Goal: Information Seeking & Learning: Learn about a topic

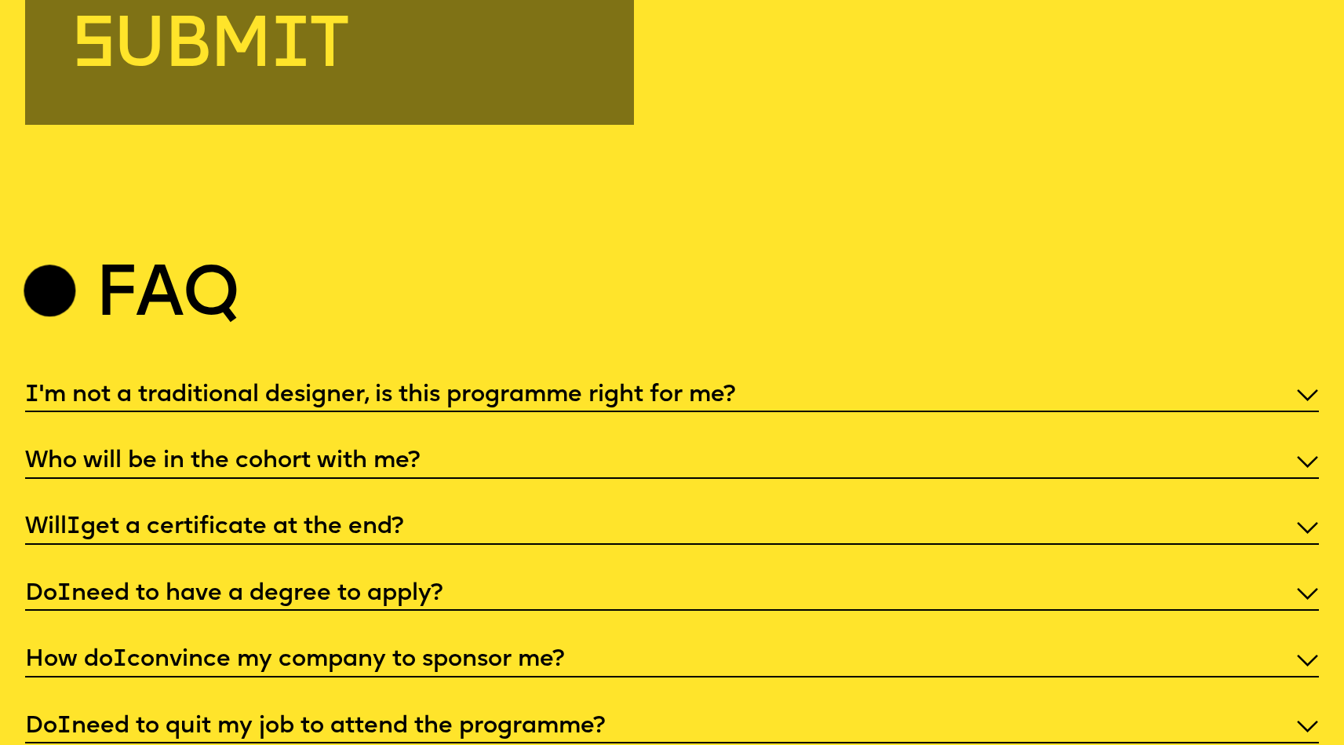
scroll to position [6225, 0]
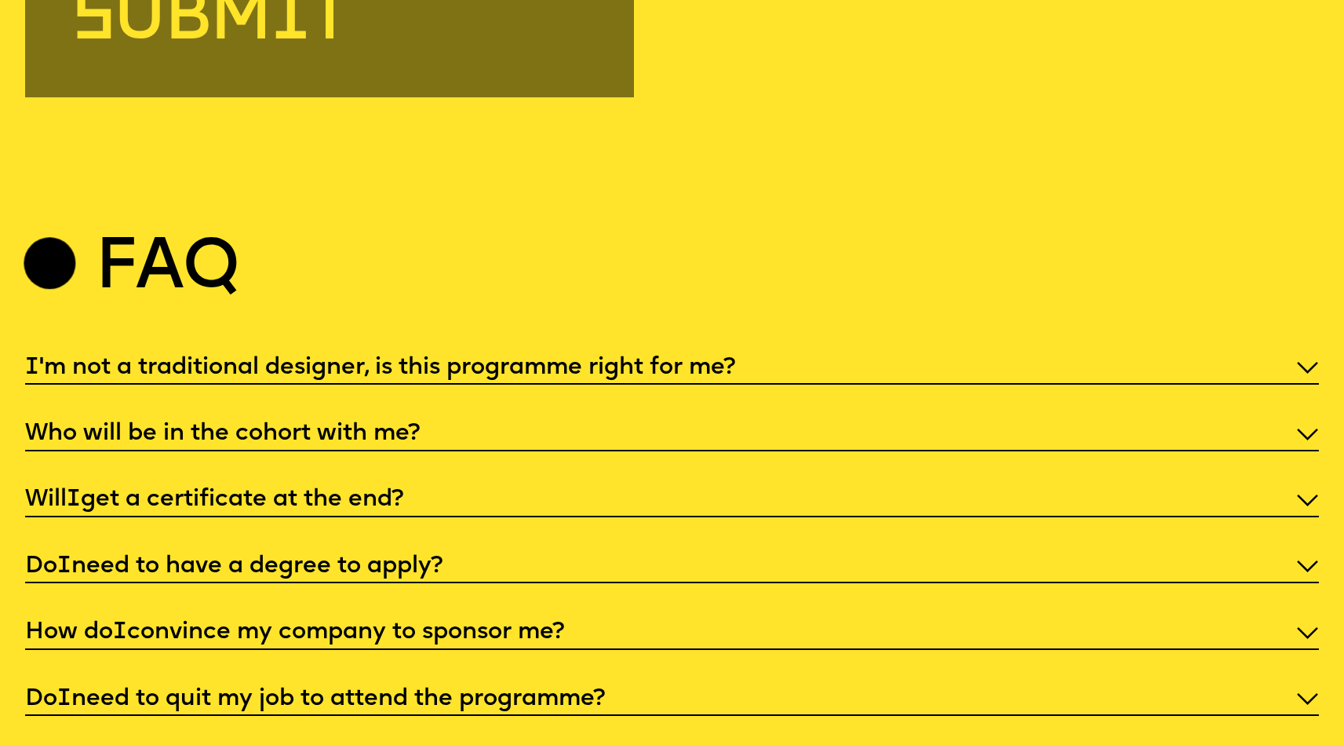
click at [505, 384] on p "I 'm not a traditional designer, is this programme right for me?" at bounding box center [672, 367] width 1294 height 31
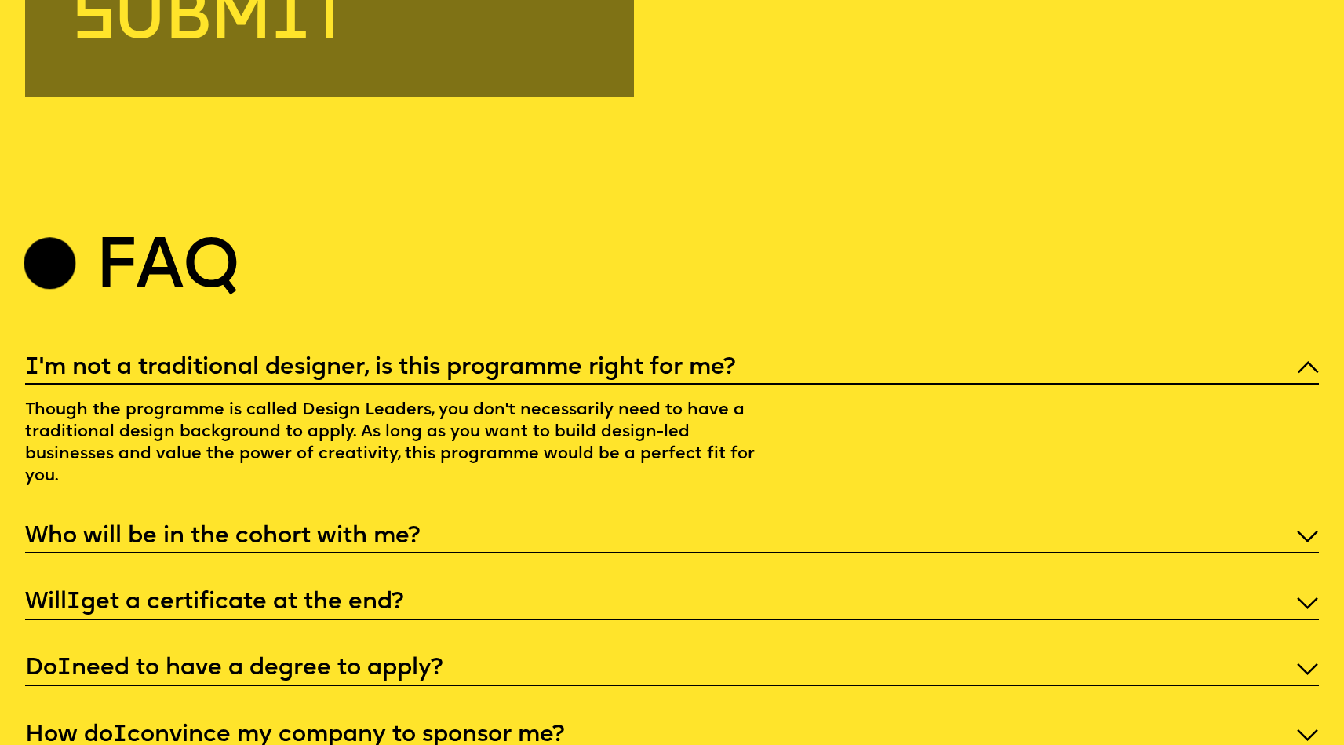
click at [381, 527] on p "Who will be in the cohort with me?" at bounding box center [672, 536] width 1294 height 31
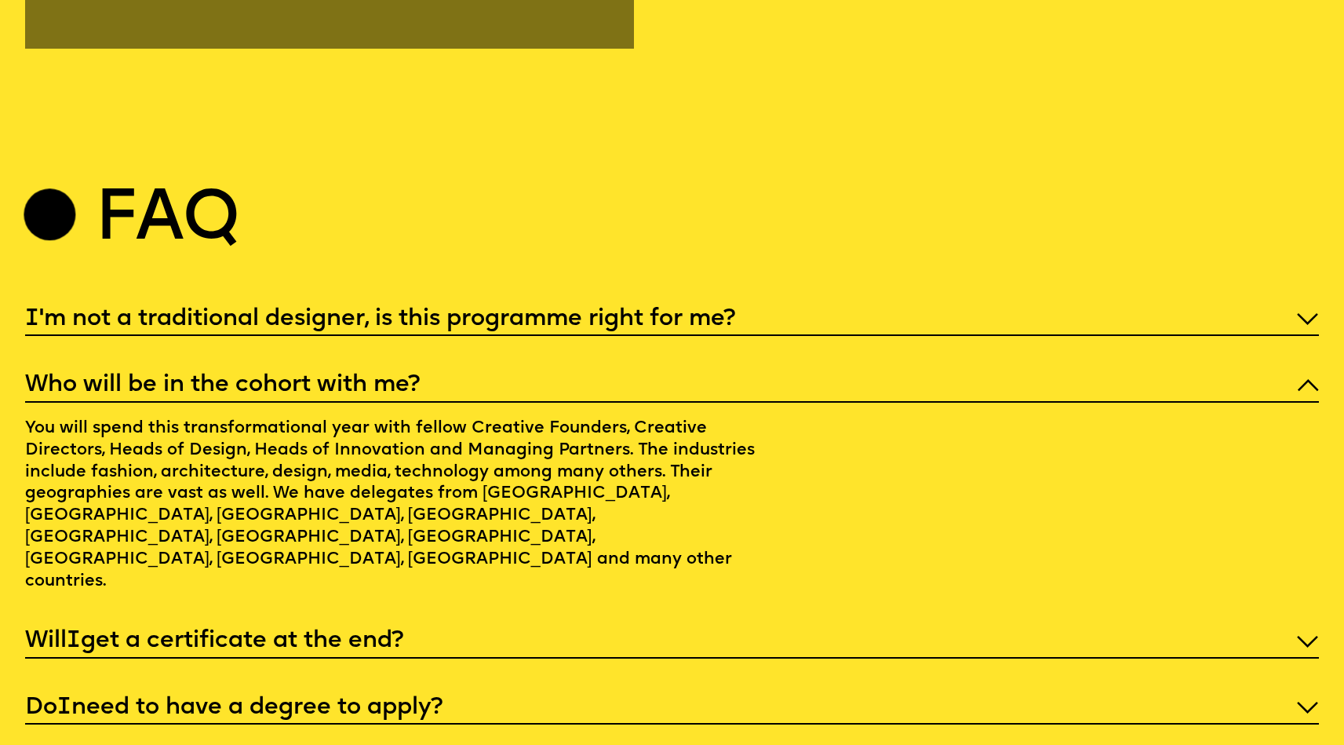
scroll to position [6274, 0]
click at [361, 625] on p "Will I get a certificate at the end?" at bounding box center [672, 640] width 1294 height 31
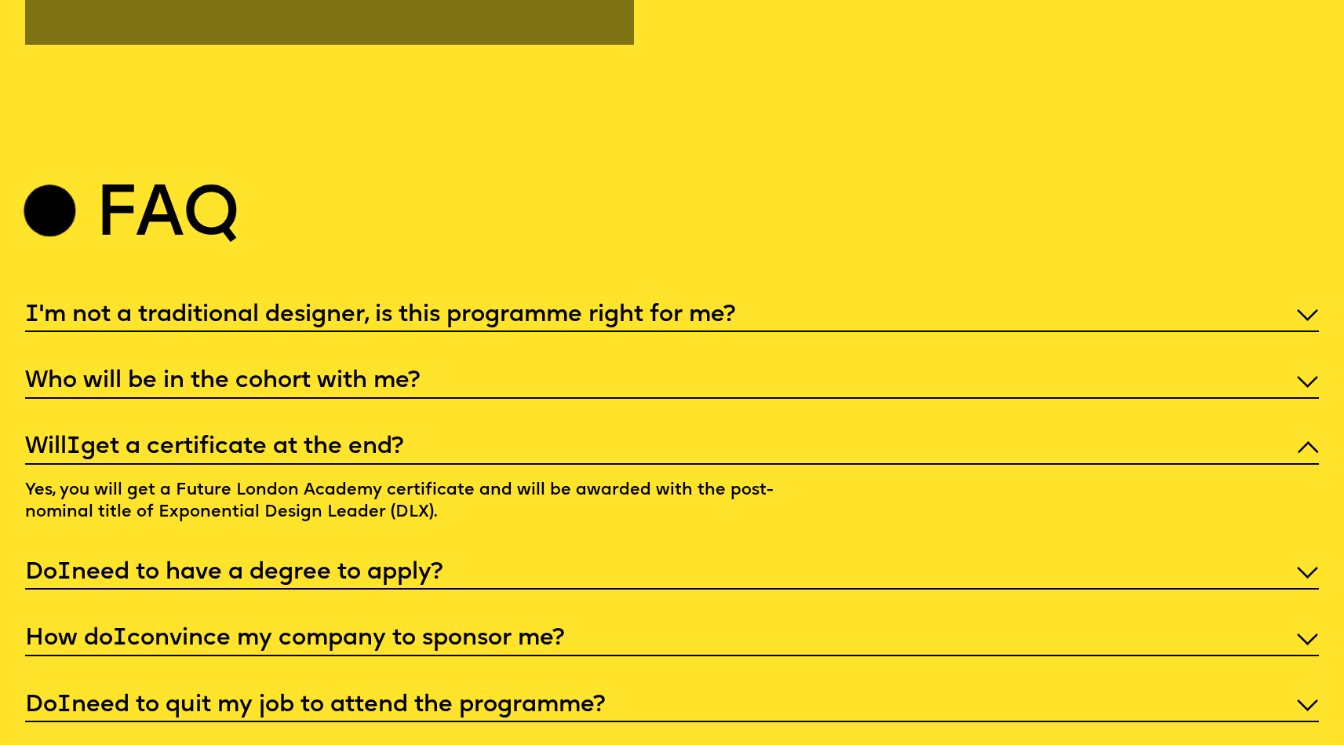
scroll to position [6281, 0]
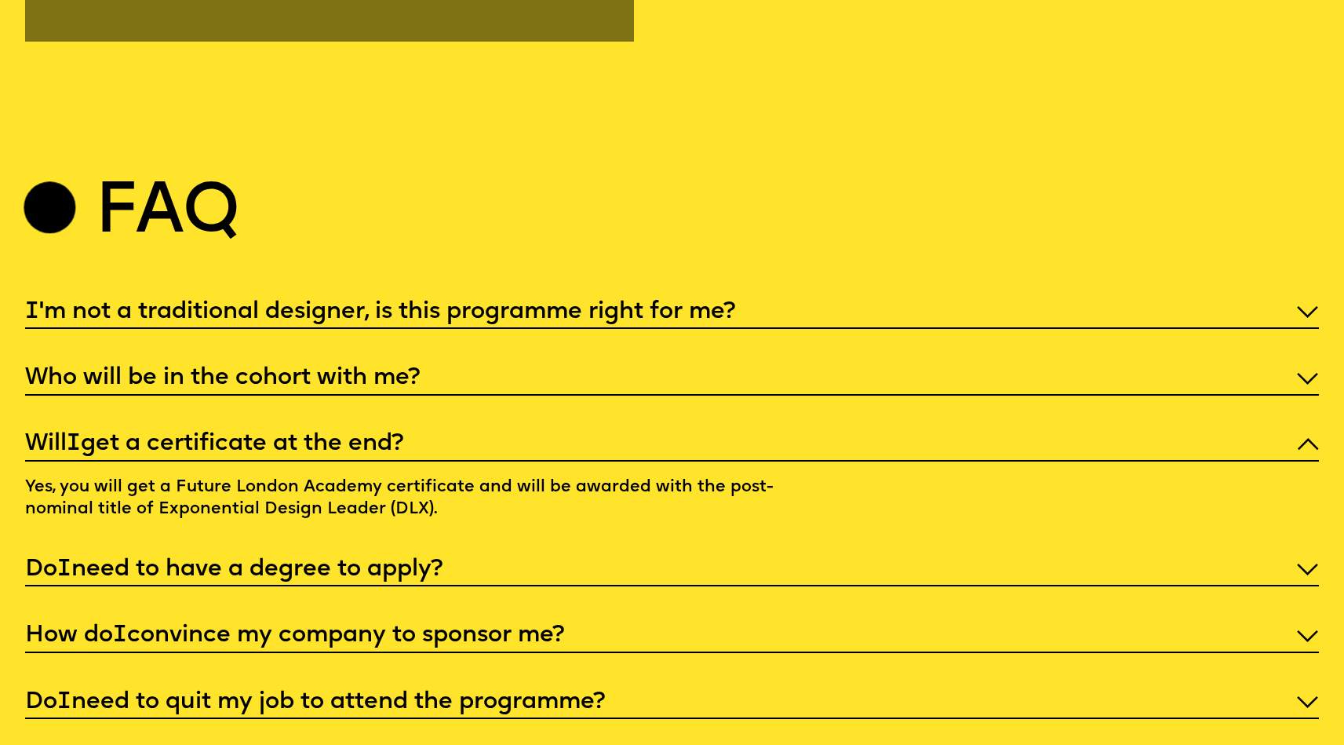
click at [371, 584] on p "Do I need to have a degree to apply?" at bounding box center [672, 569] width 1294 height 31
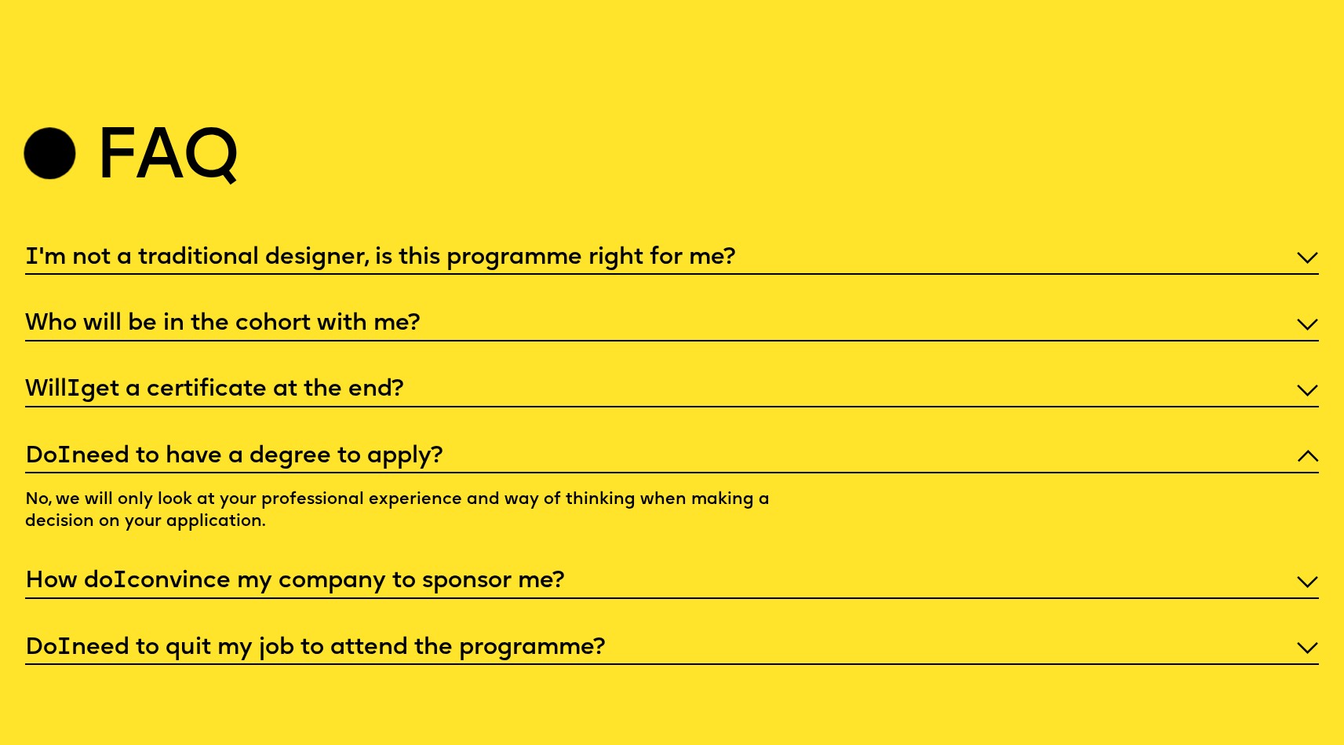
scroll to position [6336, 0]
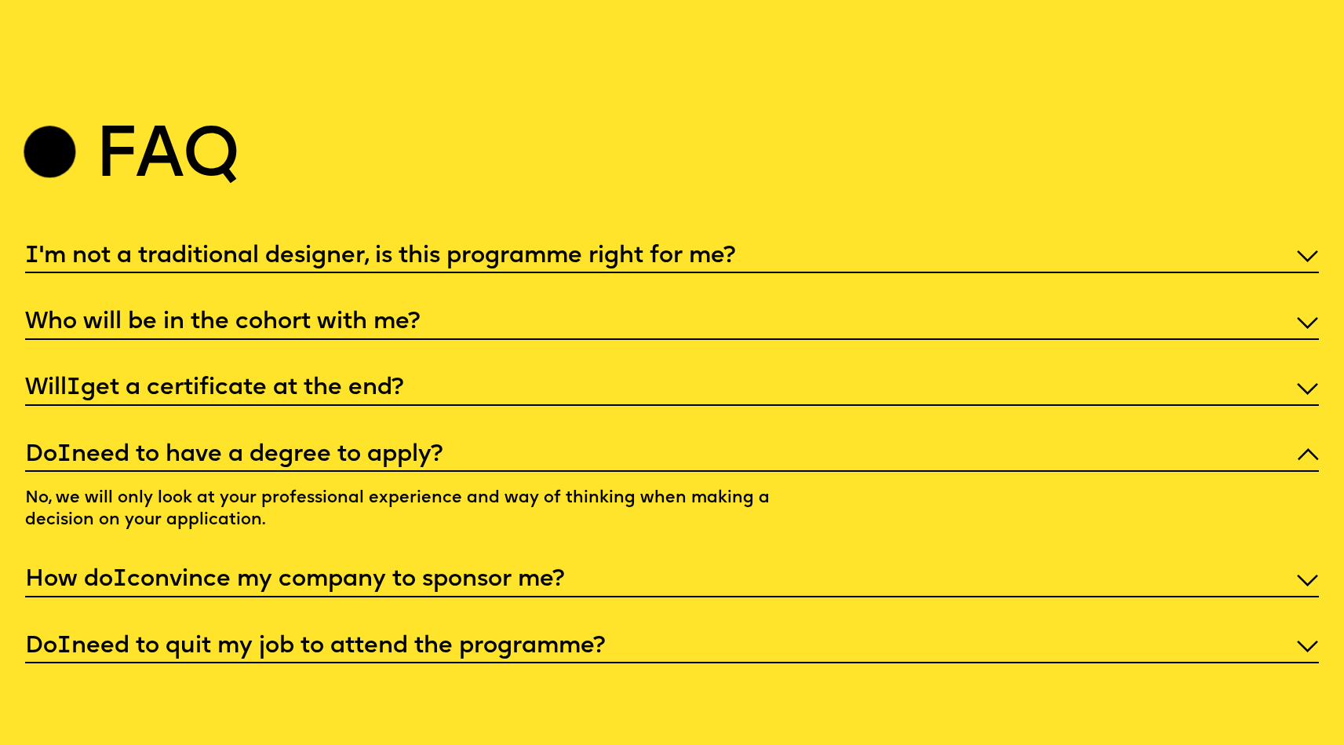
click at [428, 585] on p "How do I convince my company to sponsor me?" at bounding box center [672, 579] width 1294 height 31
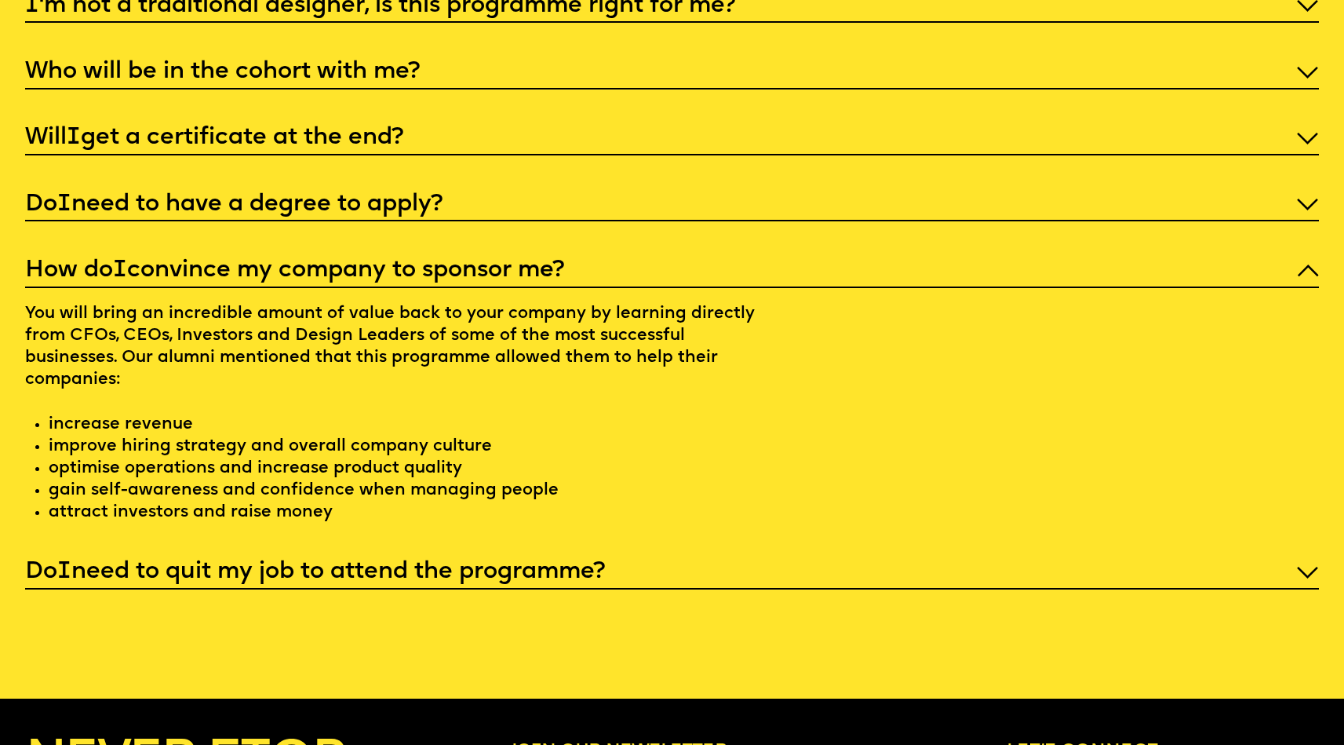
scroll to position [6598, 0]
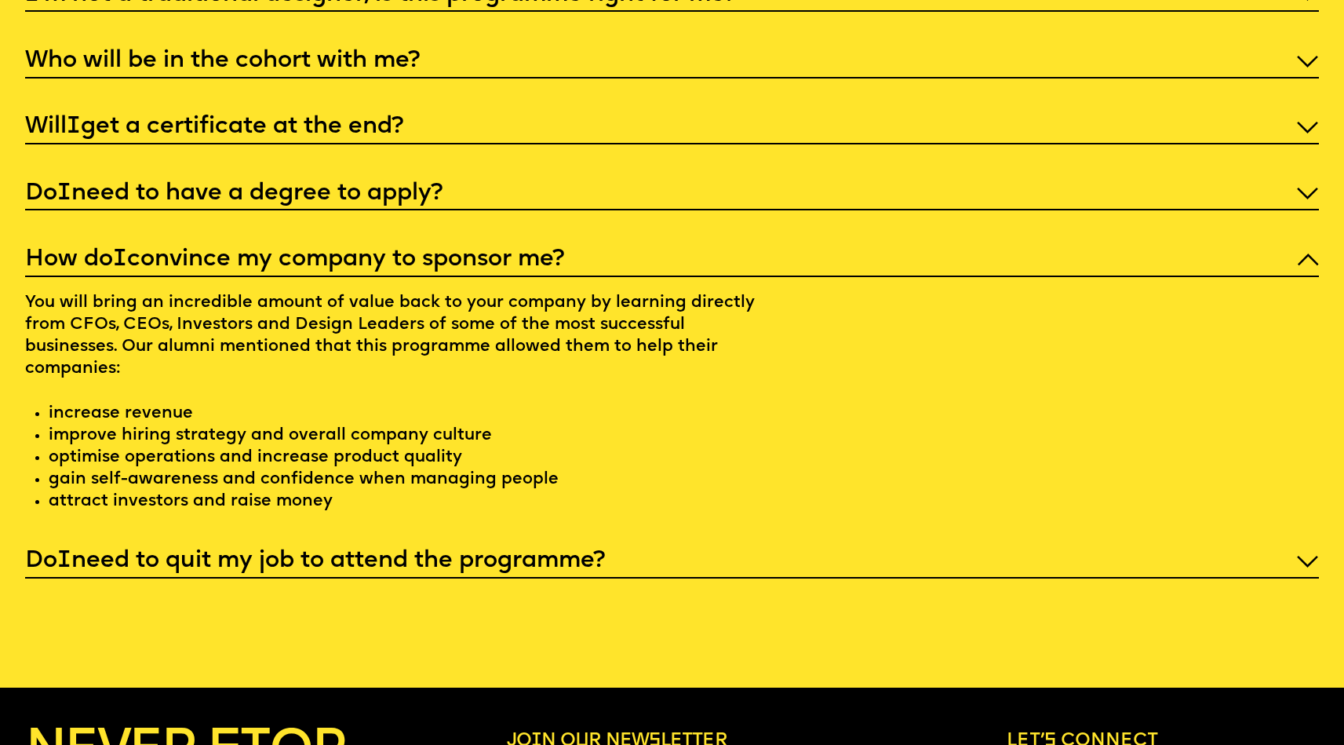
click at [449, 555] on p "Do I need to quit my job to attend the programme?" at bounding box center [672, 560] width 1294 height 31
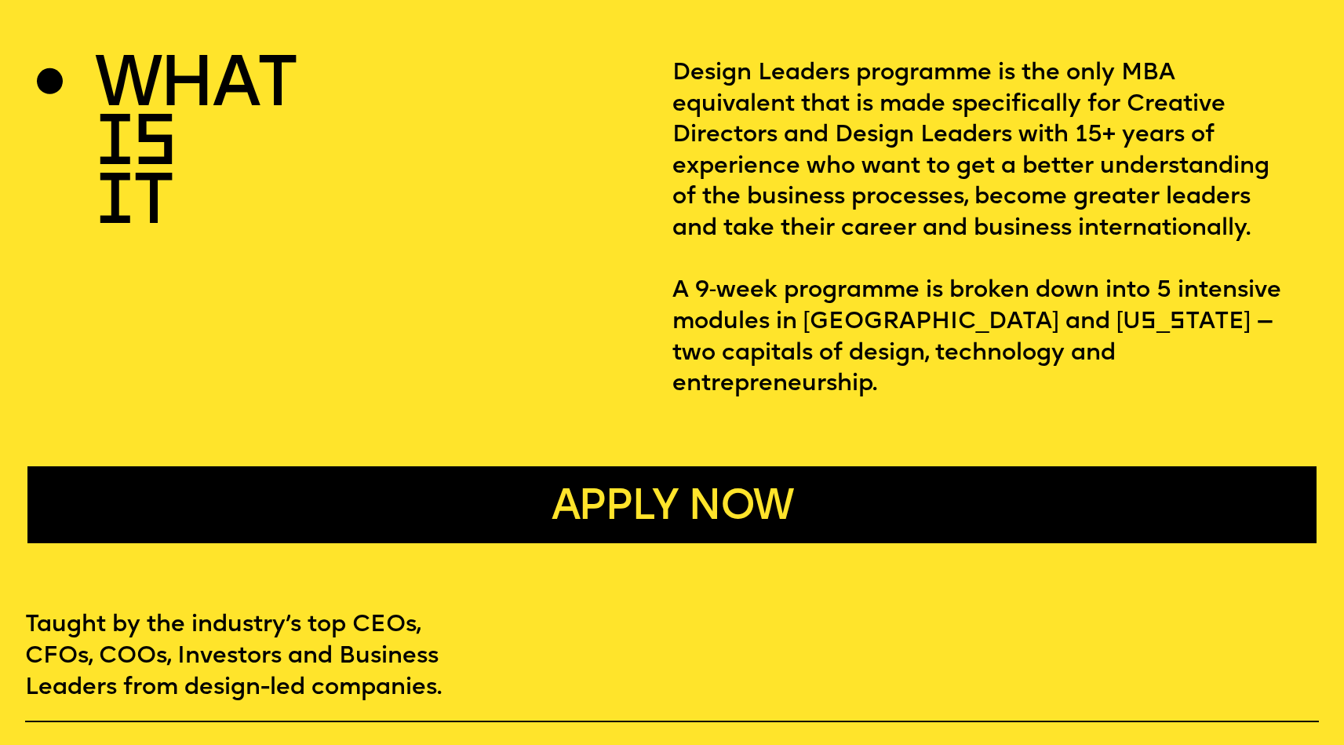
scroll to position [0, 0]
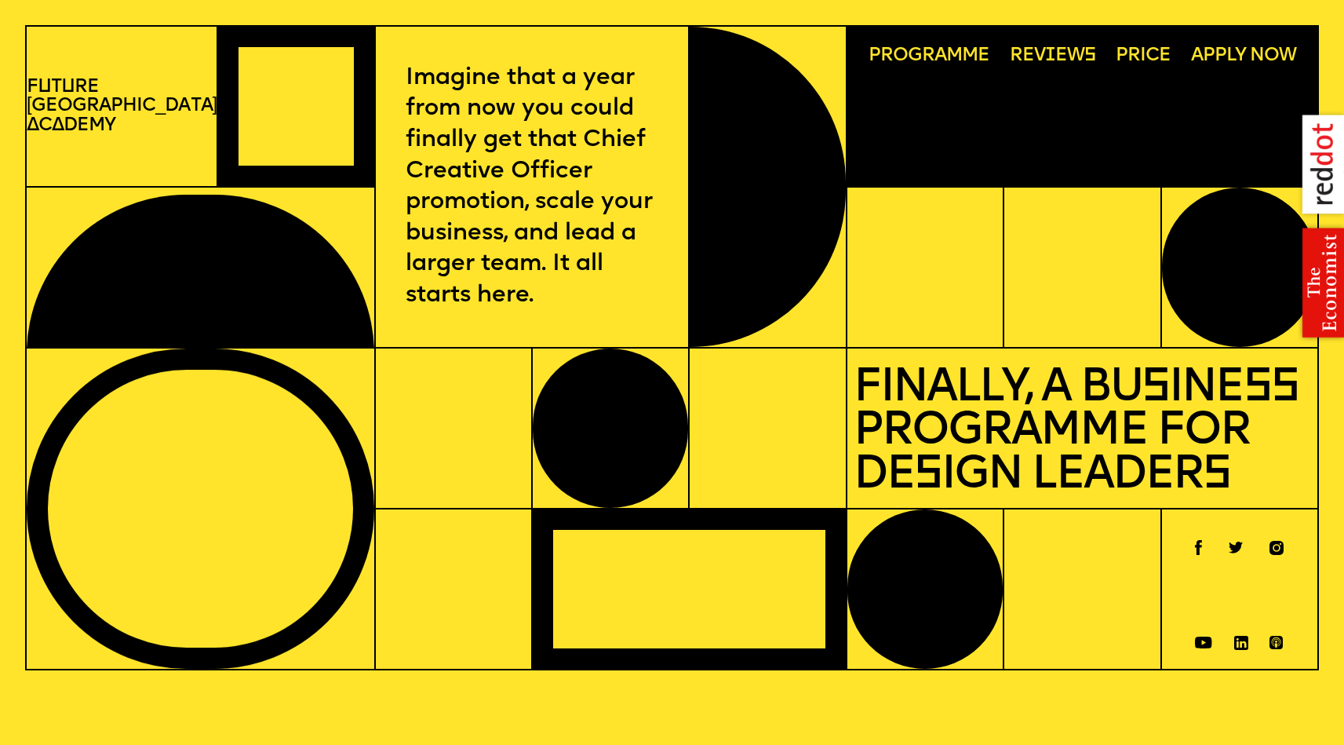
click at [926, 57] on span "Programme" at bounding box center [930, 56] width 122 height 20
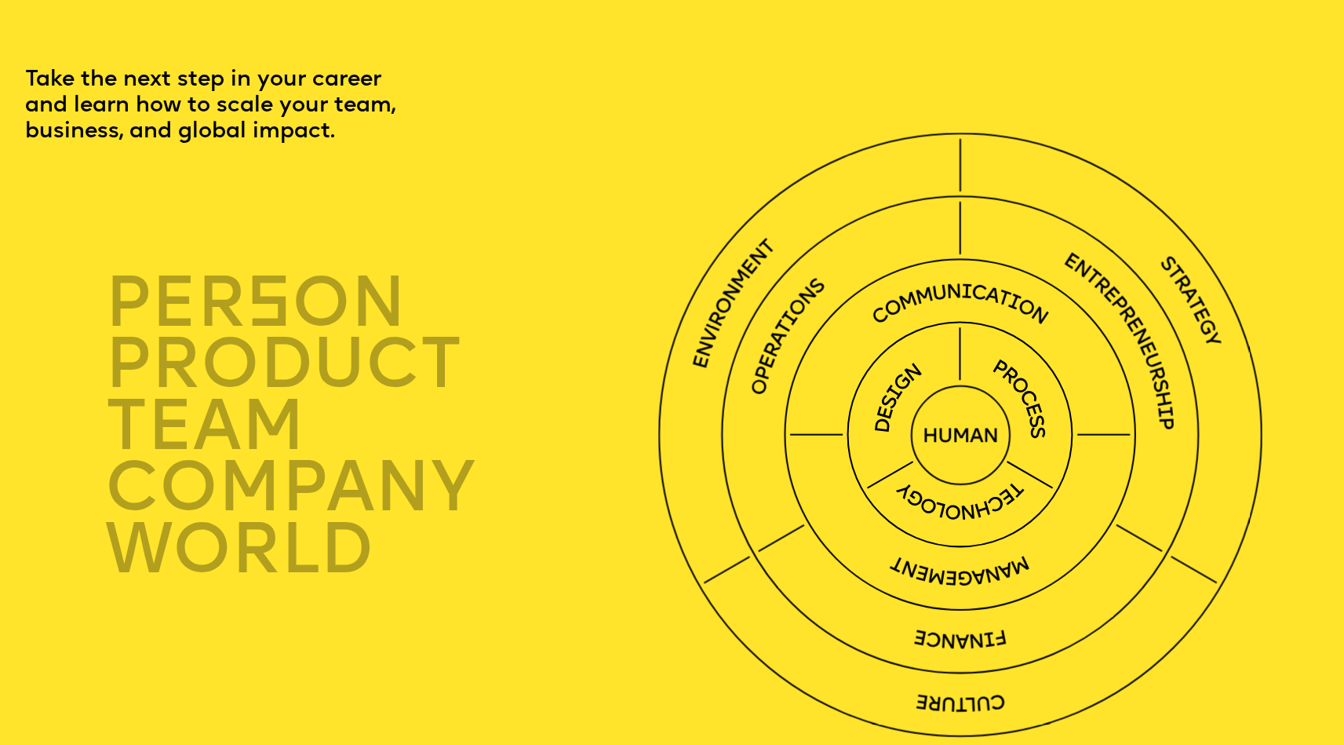
scroll to position [4070, 0]
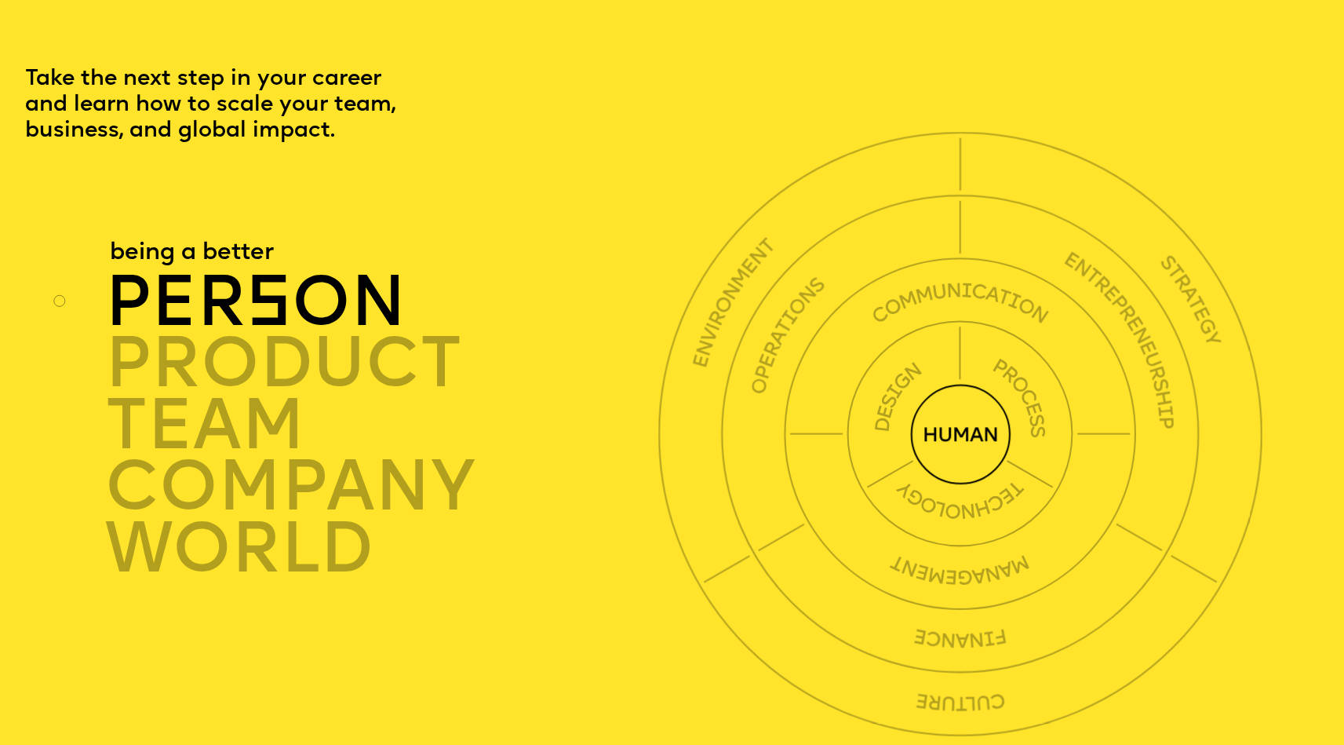
click at [144, 282] on p "person" at bounding box center [381, 307] width 552 height 62
click at [202, 293] on p "person" at bounding box center [381, 307] width 552 height 62
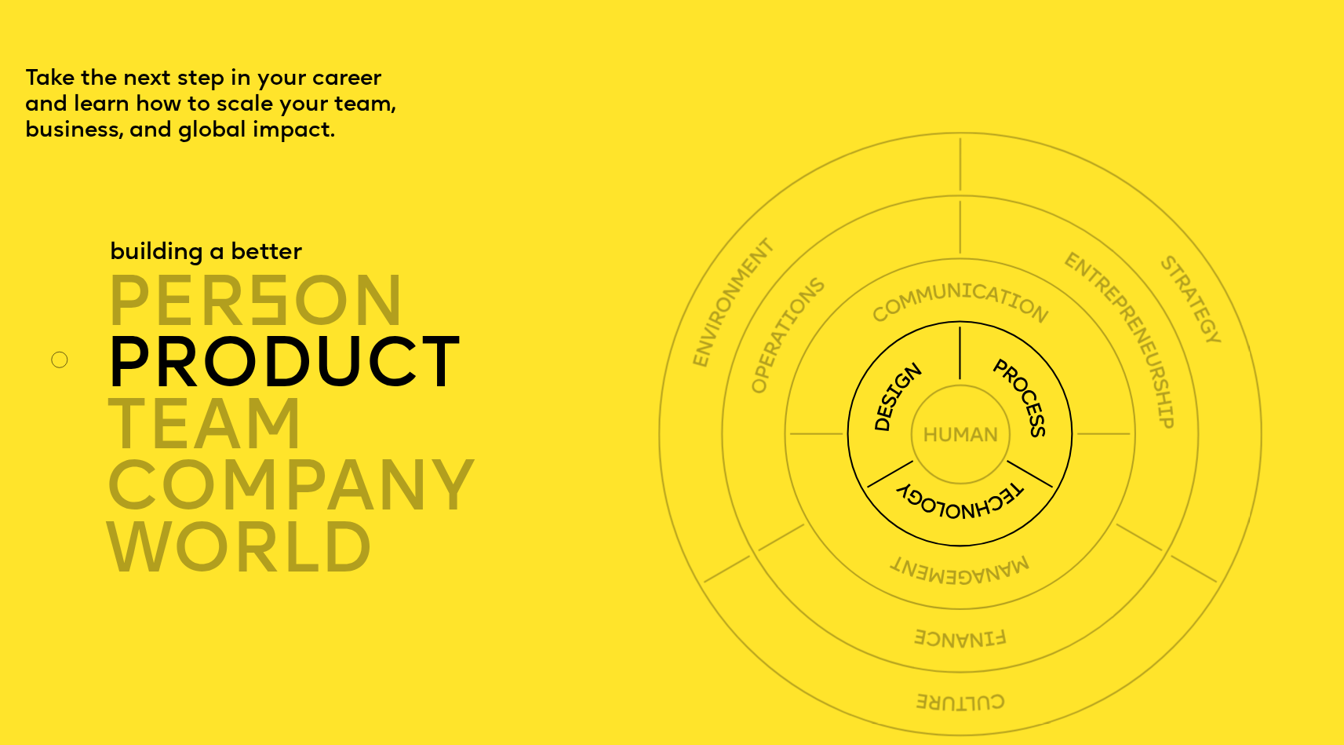
click at [211, 356] on p "product" at bounding box center [381, 368] width 552 height 62
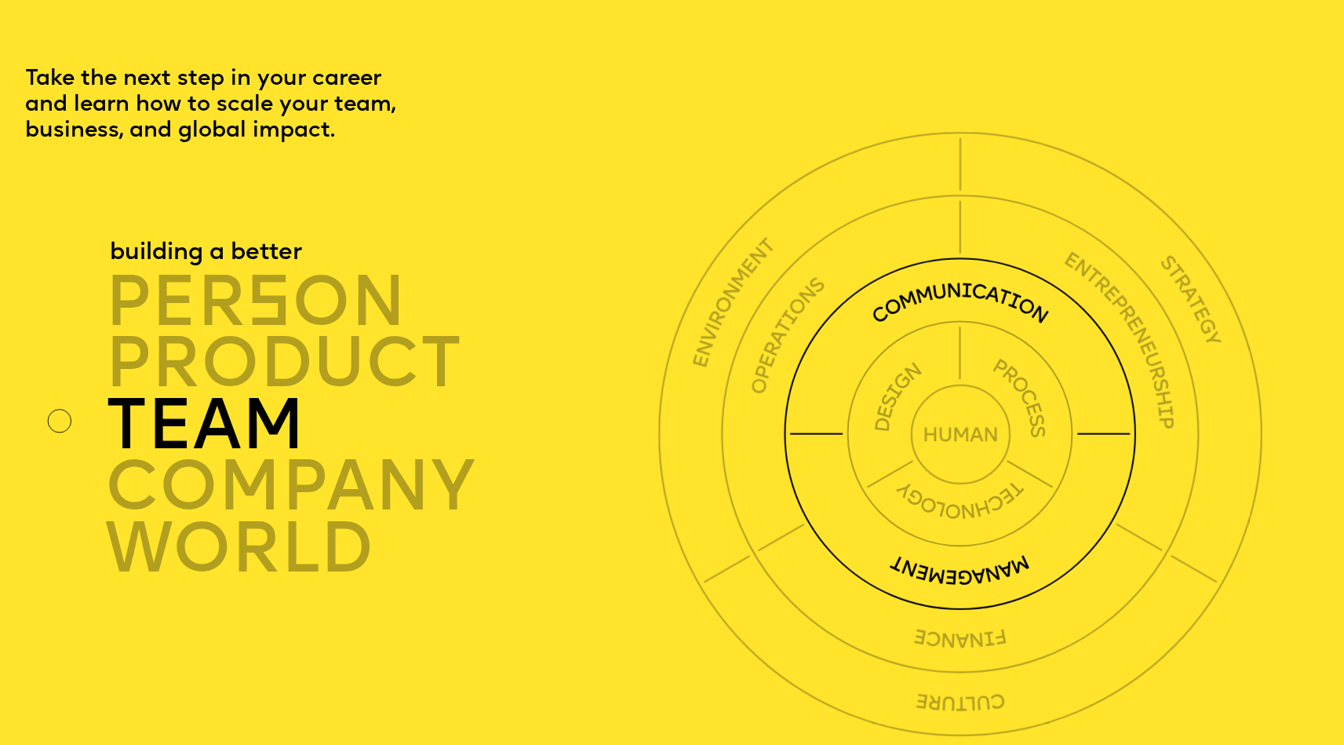
click at [217, 417] on p "team" at bounding box center [381, 430] width 552 height 62
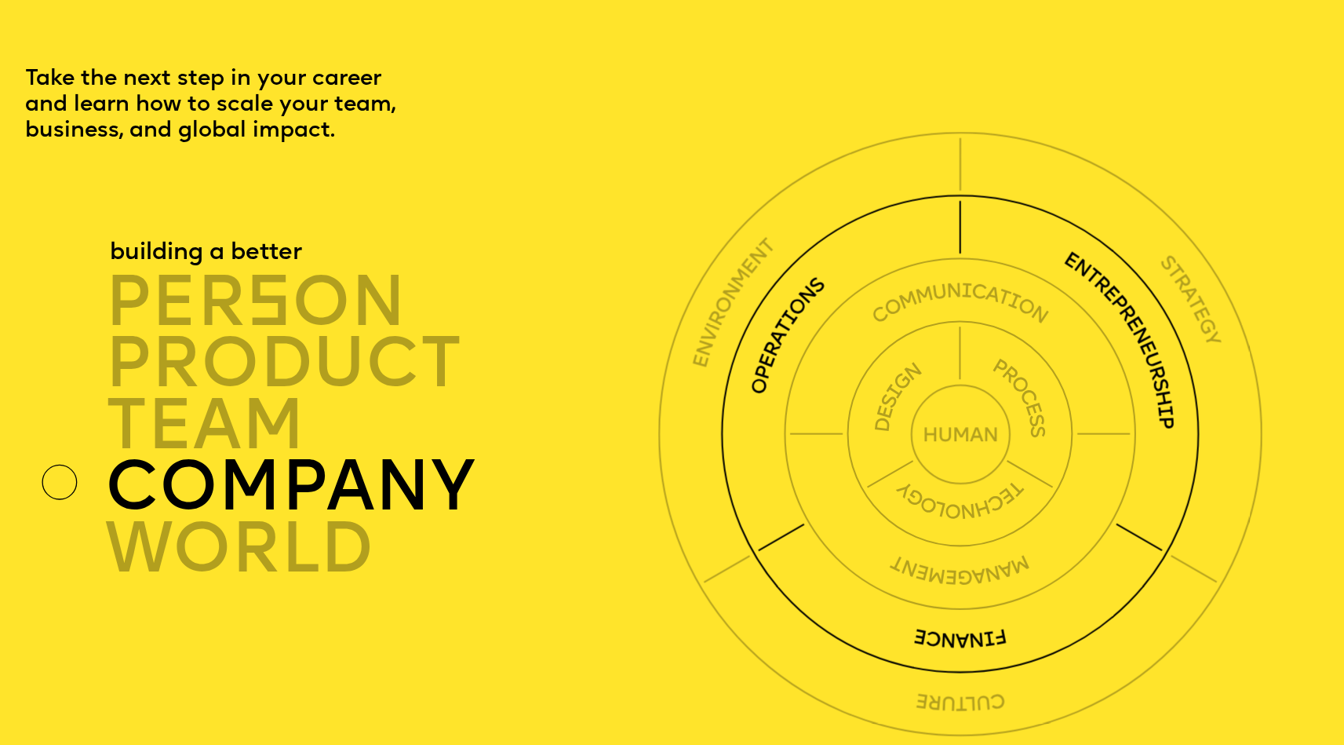
click at [229, 472] on p "company" at bounding box center [381, 492] width 552 height 62
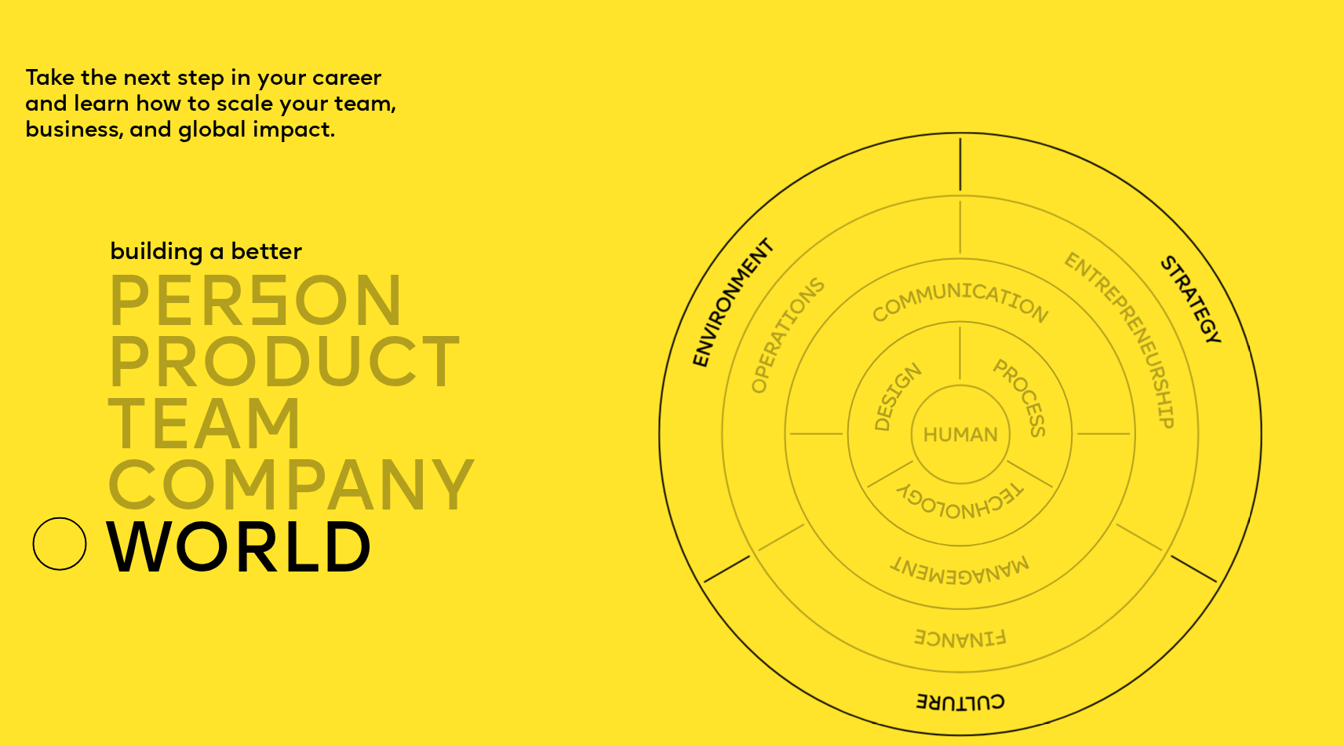
click at [230, 543] on p "world" at bounding box center [381, 554] width 552 height 62
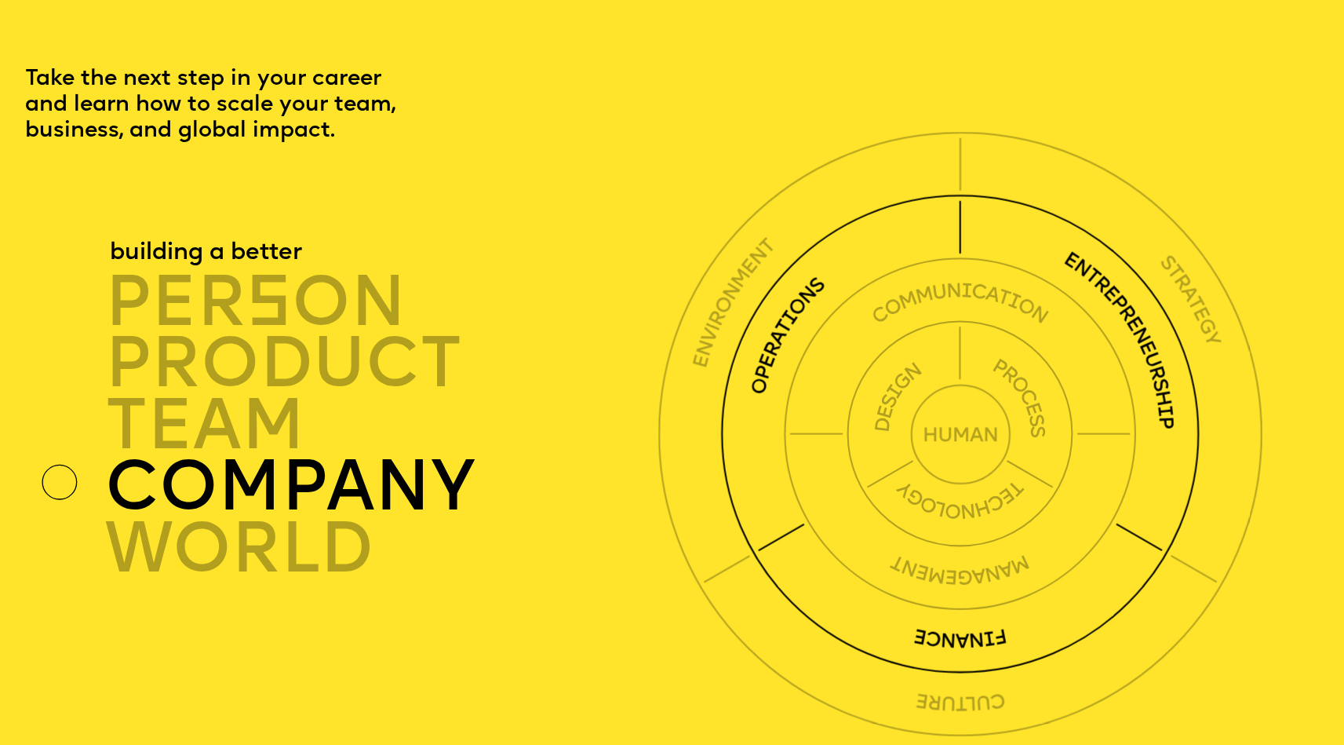
click at [159, 480] on p "company" at bounding box center [381, 492] width 552 height 62
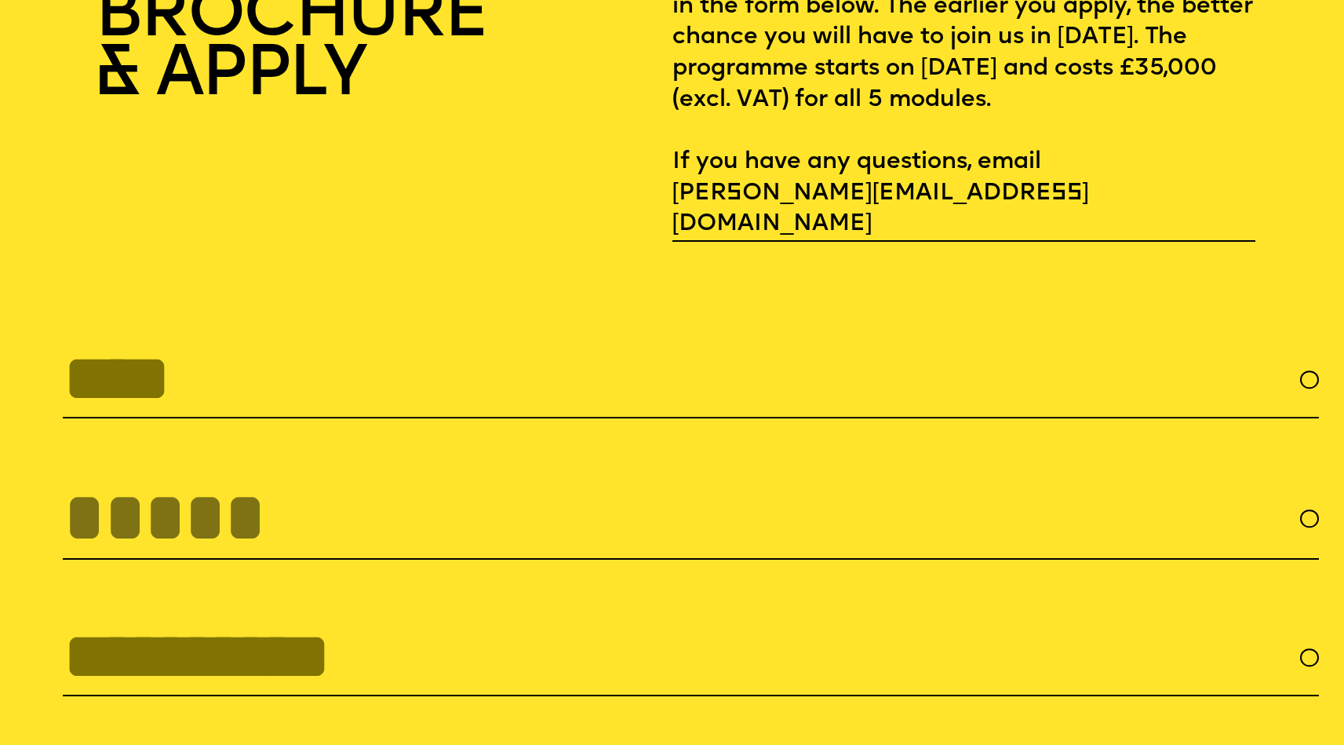
scroll to position [5463, 0]
